Goal: Task Accomplishment & Management: Manage account settings

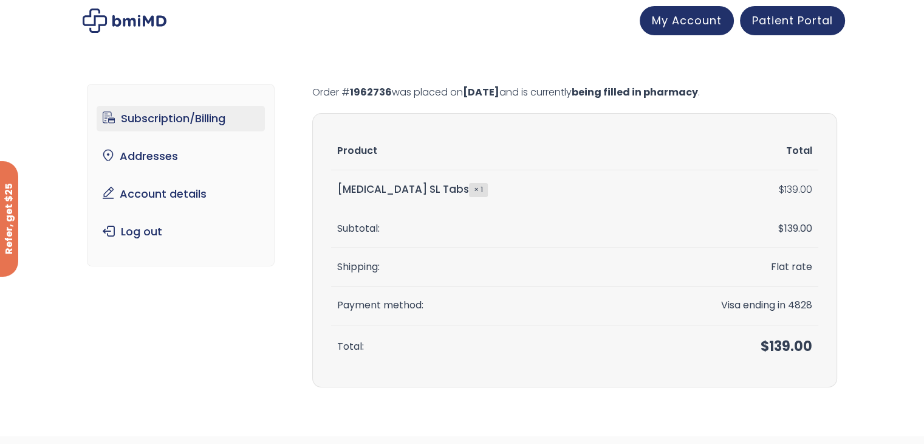
click at [225, 122] on link "Subscription/Billing" at bounding box center [181, 119] width 168 height 26
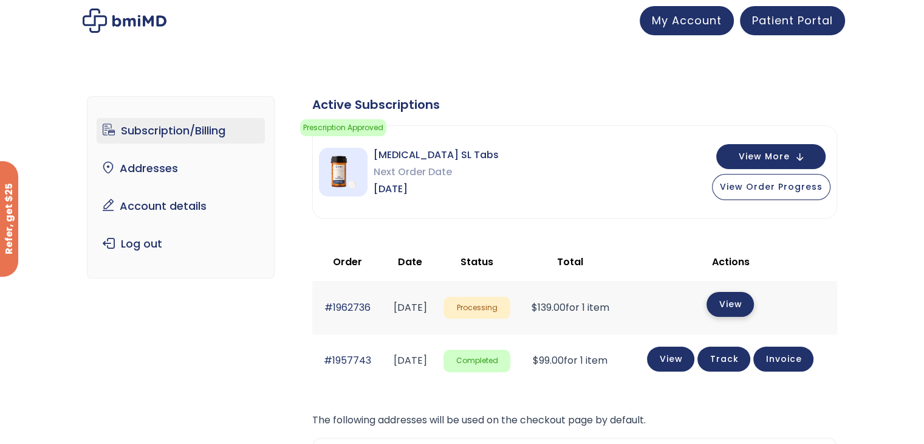
click at [746, 307] on link "View" at bounding box center [730, 304] width 47 height 25
click at [200, 132] on link "Subscription/Billing" at bounding box center [181, 131] width 168 height 26
